Goal: Check status: Check status

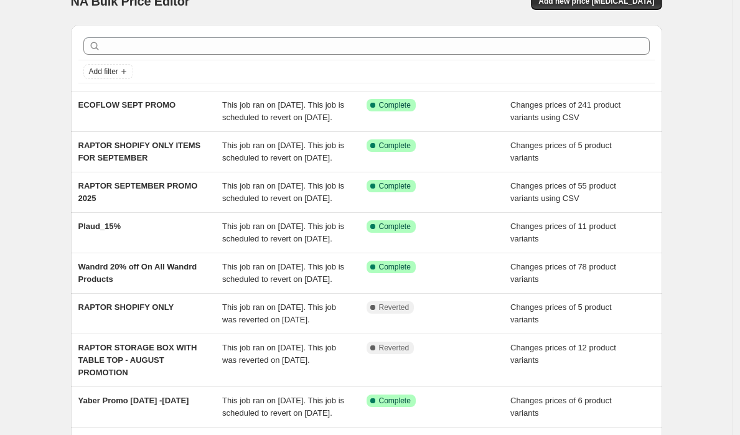
scroll to position [25, 0]
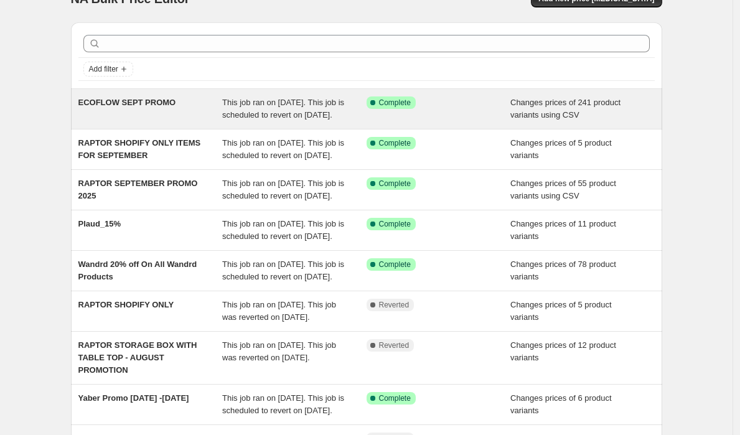
click at [245, 116] on span "This job ran on [DATE]. This job is scheduled to revert on [DATE]." at bounding box center [283, 109] width 122 height 22
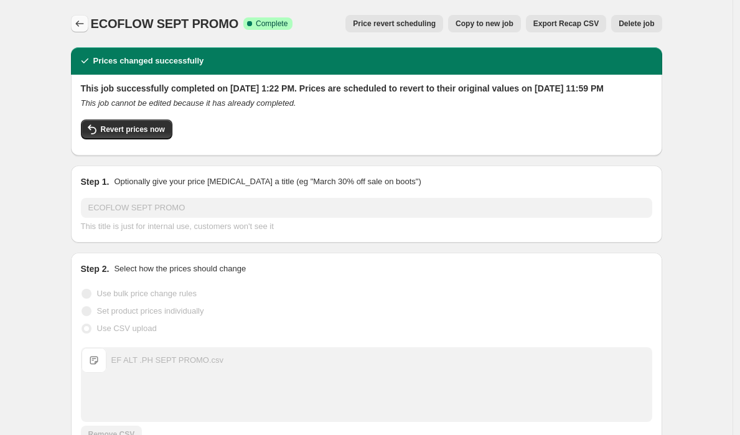
click at [86, 21] on icon "Price change jobs" at bounding box center [79, 23] width 12 height 12
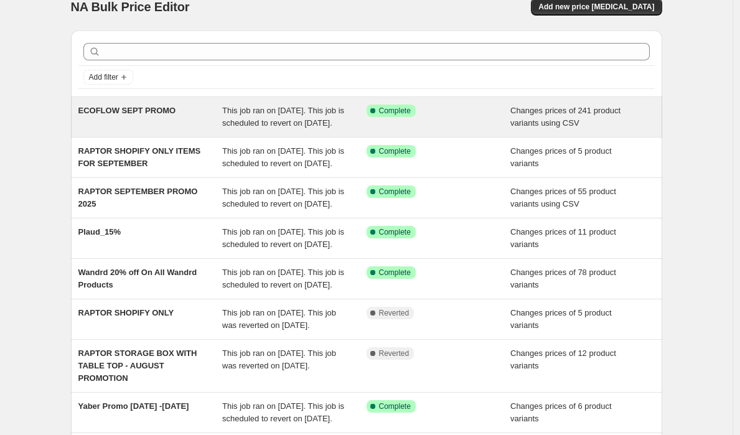
scroll to position [18, 0]
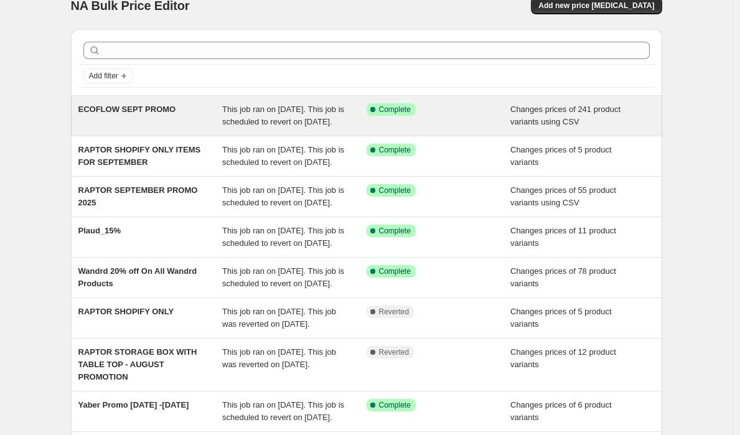
click at [423, 123] on div "Success Complete Complete" at bounding box center [439, 115] width 144 height 25
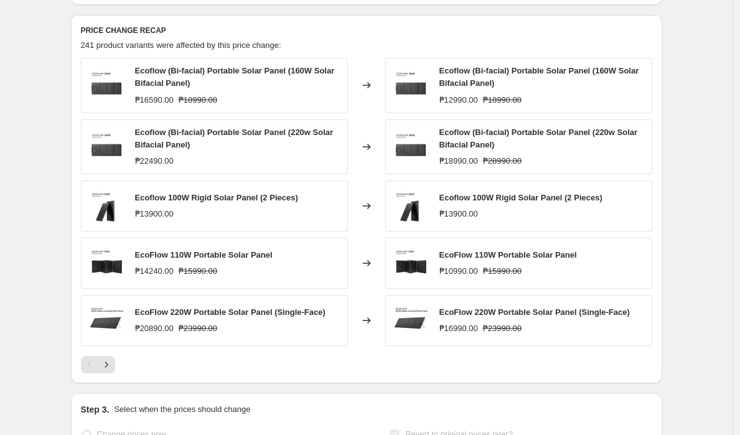
scroll to position [638, 0]
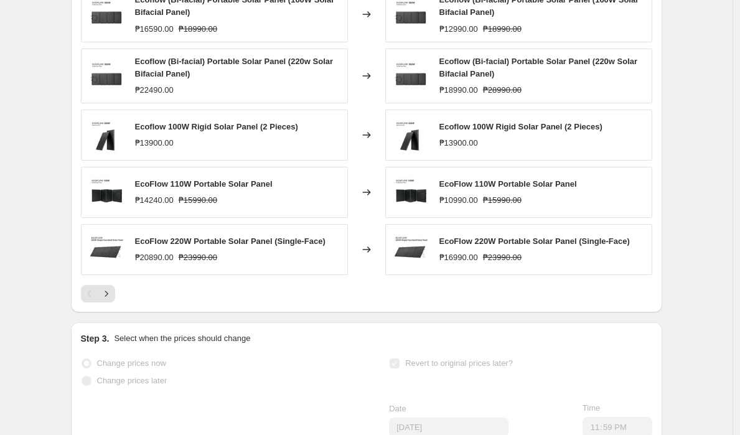
click at [111, 300] on icon "Next" at bounding box center [106, 294] width 12 height 12
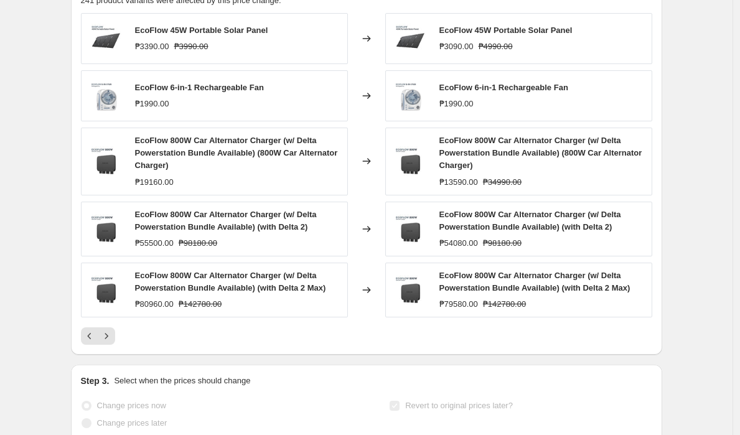
scroll to position [611, 0]
click at [113, 343] on icon "Next" at bounding box center [106, 337] width 12 height 12
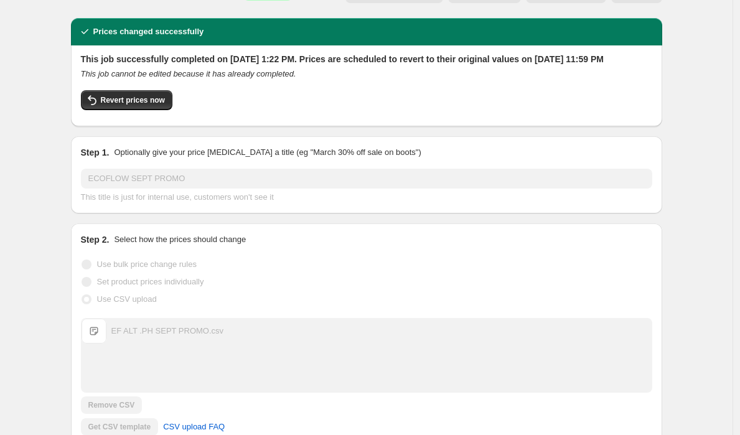
scroll to position [0, 0]
